Goal: Task Accomplishment & Management: Manage account settings

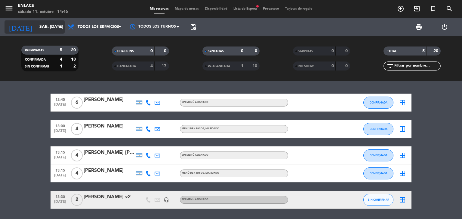
click at [56, 26] on icon "arrow_drop_down" at bounding box center [59, 26] width 7 height 7
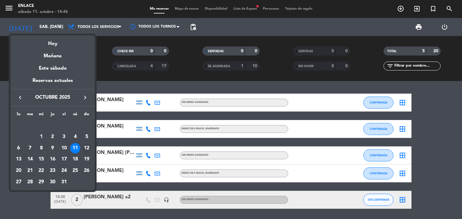
click at [90, 149] on div "12" at bounding box center [86, 148] width 10 height 10
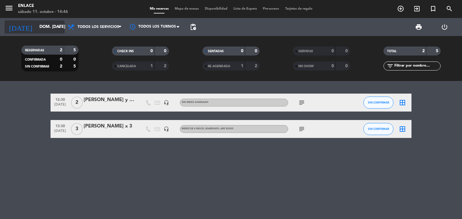
click at [51, 28] on input "dom. [DATE]" at bounding box center [64, 27] width 57 height 11
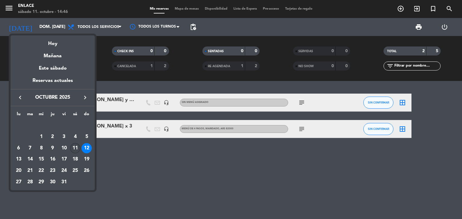
click at [74, 144] on div "11" at bounding box center [75, 148] width 10 height 10
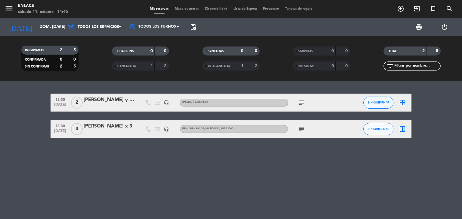
type input "sáb. [DATE]"
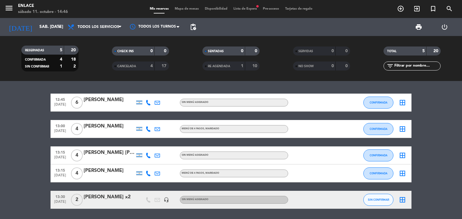
click at [58, 68] on div "1" at bounding box center [56, 66] width 12 height 7
click at [234, 65] on div "1" at bounding box center [237, 66] width 12 height 7
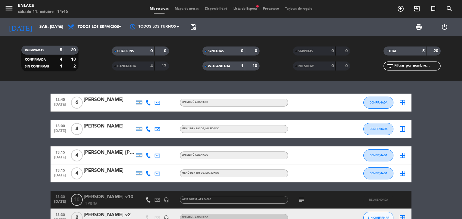
click at [134, 67] on span "CANCELADA" at bounding box center [126, 66] width 19 height 3
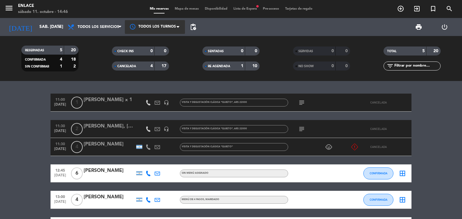
click at [126, 29] on div at bounding box center [155, 27] width 60 height 14
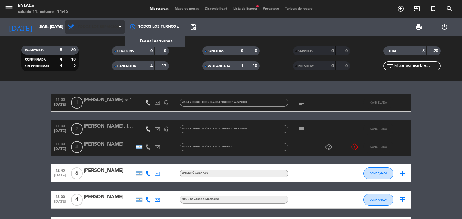
click at [98, 27] on span "Todos los servicios" at bounding box center [98, 27] width 41 height 4
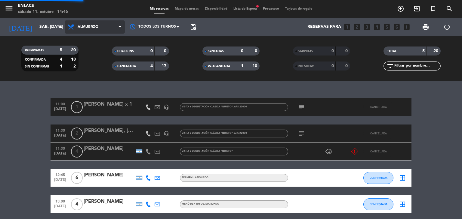
click at [96, 66] on div "menu Enlace sábado 11. octubre - 14:46 Mis reservas Mapa de mesas Disponibilida…" at bounding box center [231, 40] width 462 height 81
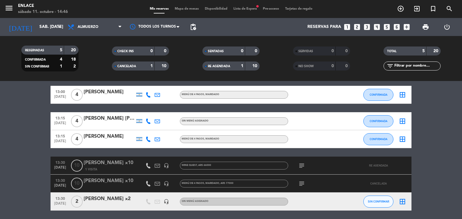
scroll to position [71, 0]
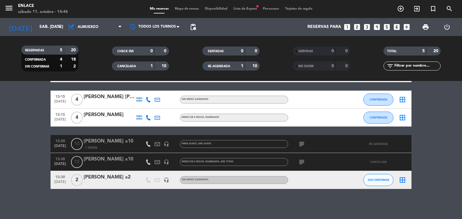
click at [376, 26] on icon "looks_4" at bounding box center [377, 27] width 8 height 8
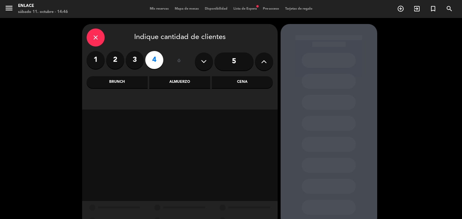
click at [121, 88] on div "Brunch" at bounding box center [117, 82] width 61 height 12
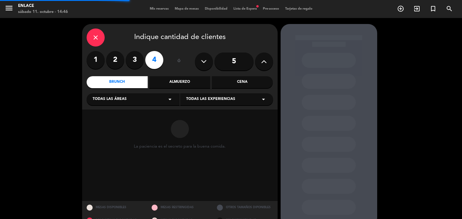
click at [196, 85] on div "Almuerzo" at bounding box center [179, 82] width 61 height 12
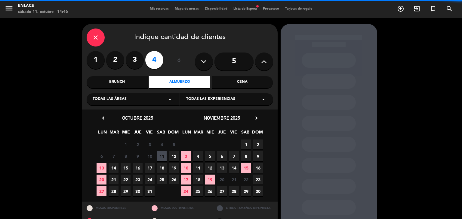
click at [198, 95] on div "Todas las experiencias arrow_drop_down" at bounding box center [226, 99] width 93 height 12
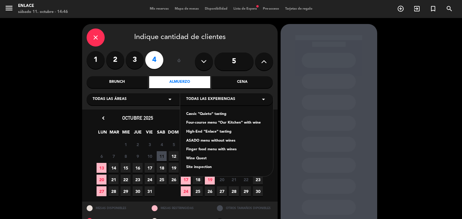
click at [205, 148] on div "Finger food menu with wines" at bounding box center [226, 150] width 81 height 6
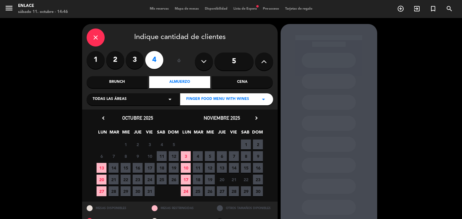
click at [163, 152] on span "11" at bounding box center [162, 156] width 10 height 10
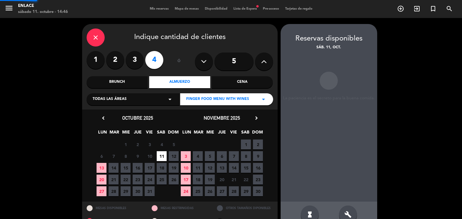
scroll to position [14, 0]
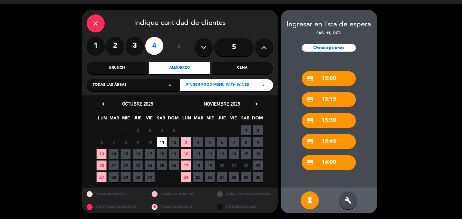
click at [341, 201] on div "build" at bounding box center [348, 201] width 18 height 18
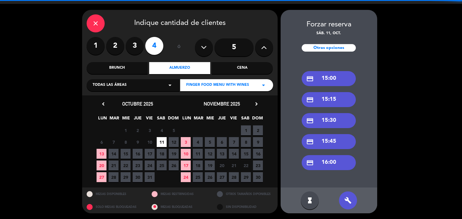
click at [334, 96] on div "credit_card 15:15" at bounding box center [328, 99] width 54 height 15
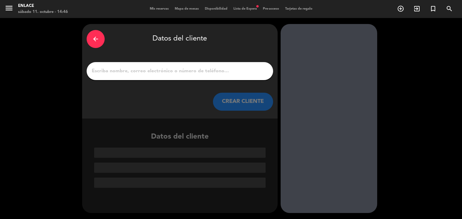
click at [204, 75] on div at bounding box center [180, 71] width 186 height 18
click at [199, 74] on input "1" at bounding box center [179, 71] width 177 height 8
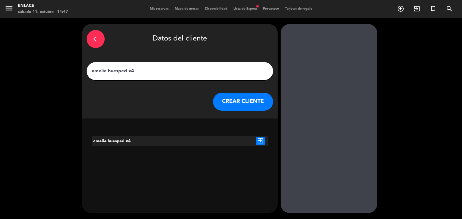
type input "amelie huesped x4"
click at [236, 107] on button "CREAR CLIENTE" at bounding box center [243, 102] width 60 height 18
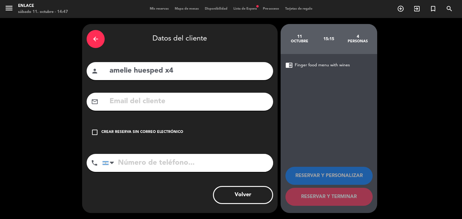
click at [170, 130] on div "Crear reserva sin correo electrónico" at bounding box center [142, 132] width 82 height 6
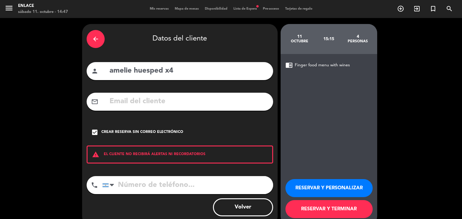
click at [329, 185] on button "RESERVAR Y PERSONALIZAR" at bounding box center [328, 188] width 87 height 18
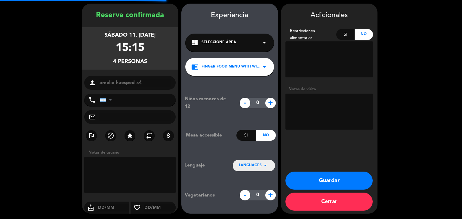
scroll to position [21, 0]
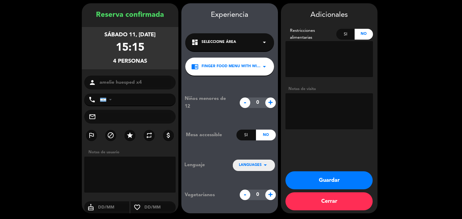
click at [146, 172] on textarea at bounding box center [130, 175] width 92 height 36
type textarea "4 empanadas / 2 carpaccios / 2 escabeches / 2 flanes / 2 crepes"
click at [336, 179] on button "Guardar" at bounding box center [328, 181] width 87 height 18
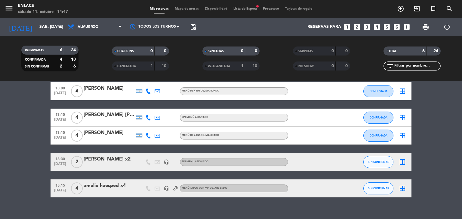
scroll to position [61, 0]
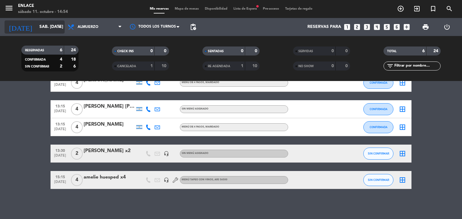
click at [54, 30] on input "sáb. [DATE]" at bounding box center [64, 27] width 57 height 11
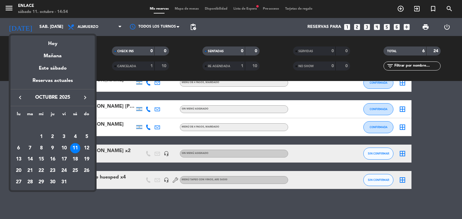
click at [19, 170] on div "20" at bounding box center [19, 171] width 10 height 10
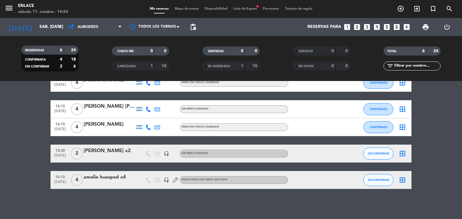
type input "lun. [DATE]"
